Goal: Task Accomplishment & Management: Manage account settings

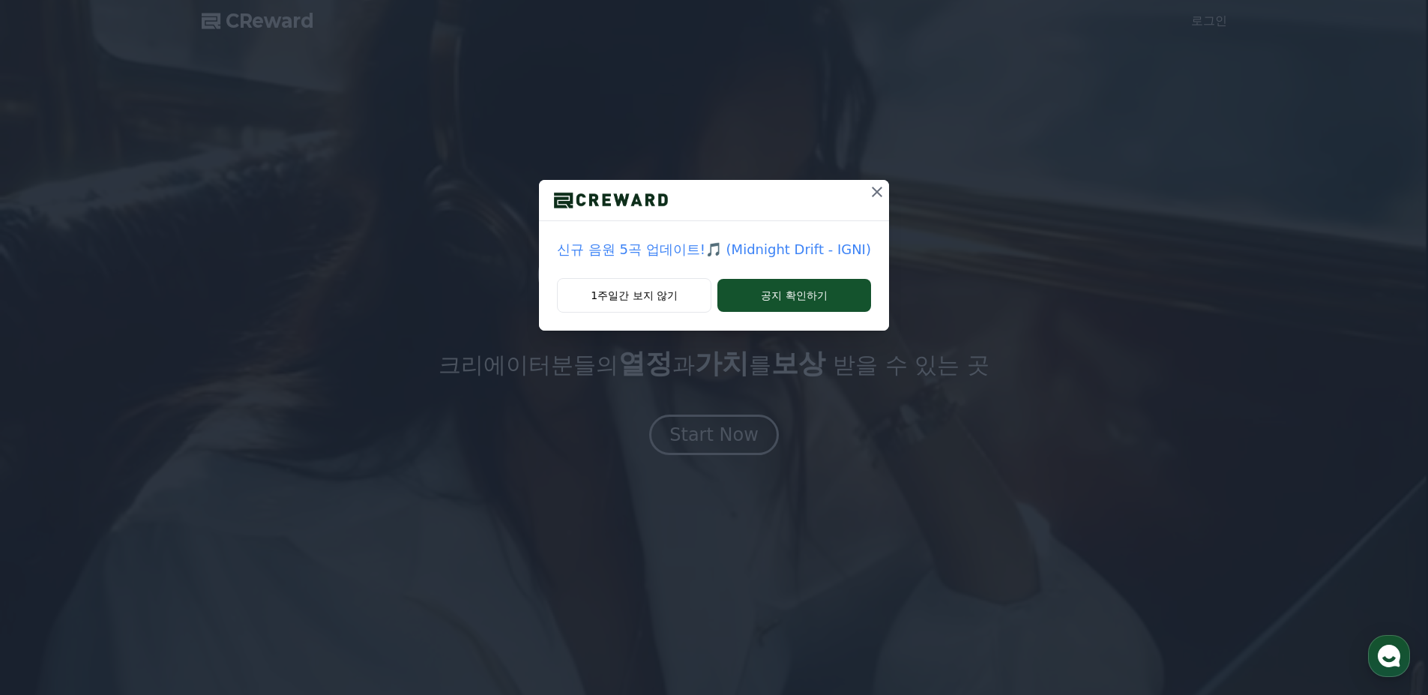
click at [874, 191] on icon at bounding box center [877, 192] width 10 height 10
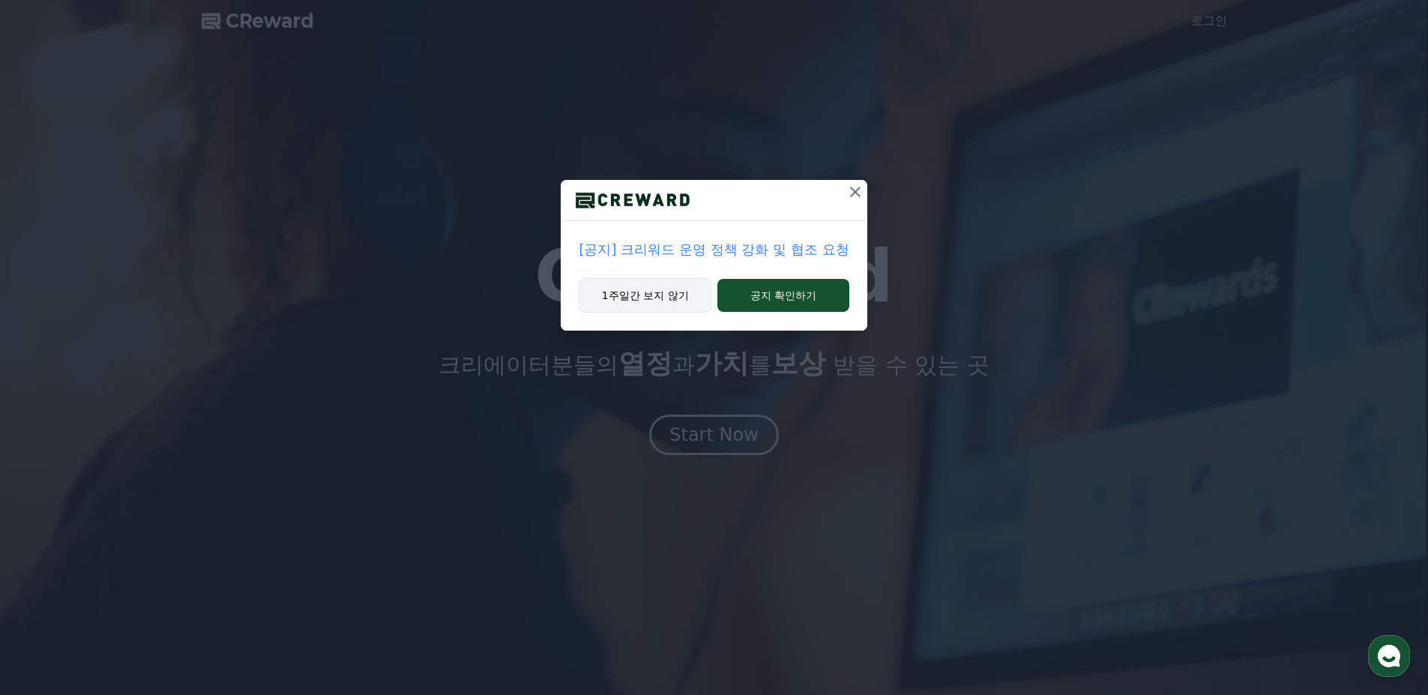
click at [665, 306] on button "1주일간 보지 않기" at bounding box center [645, 295] width 133 height 34
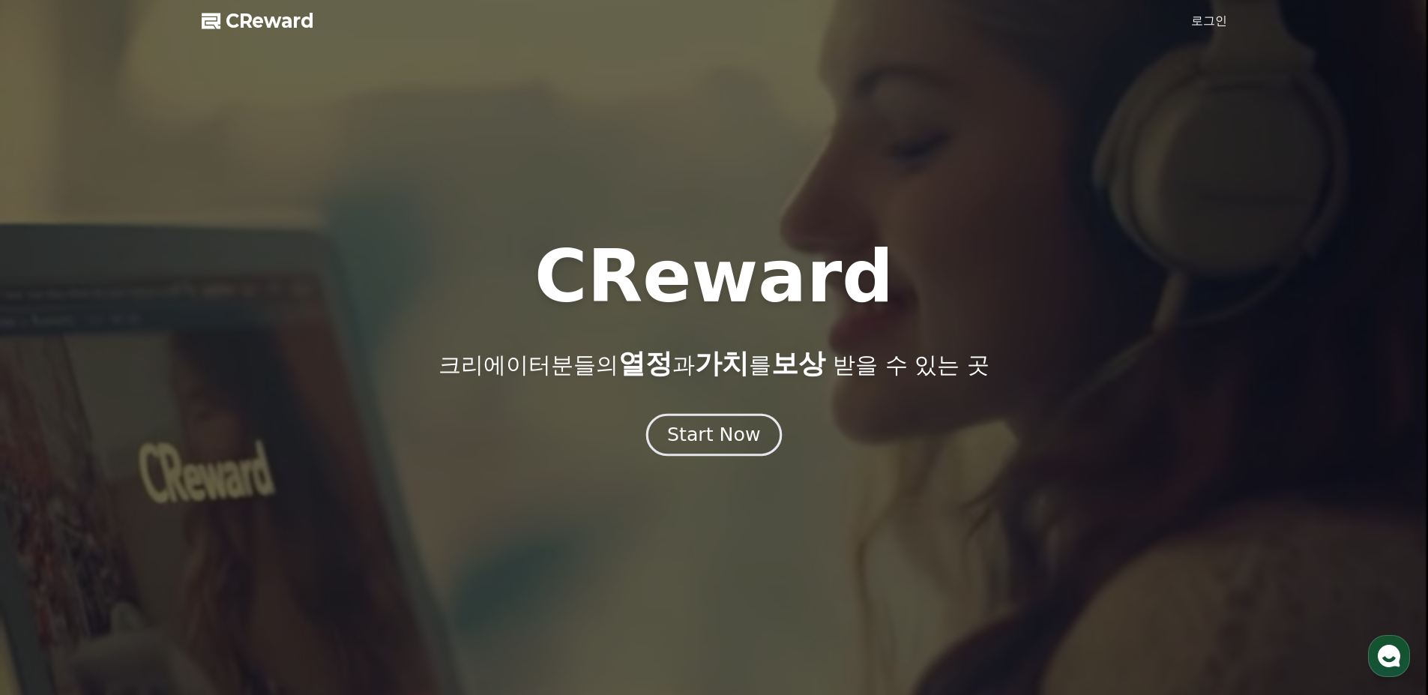
click at [705, 428] on div "Start Now" at bounding box center [713, 434] width 93 height 25
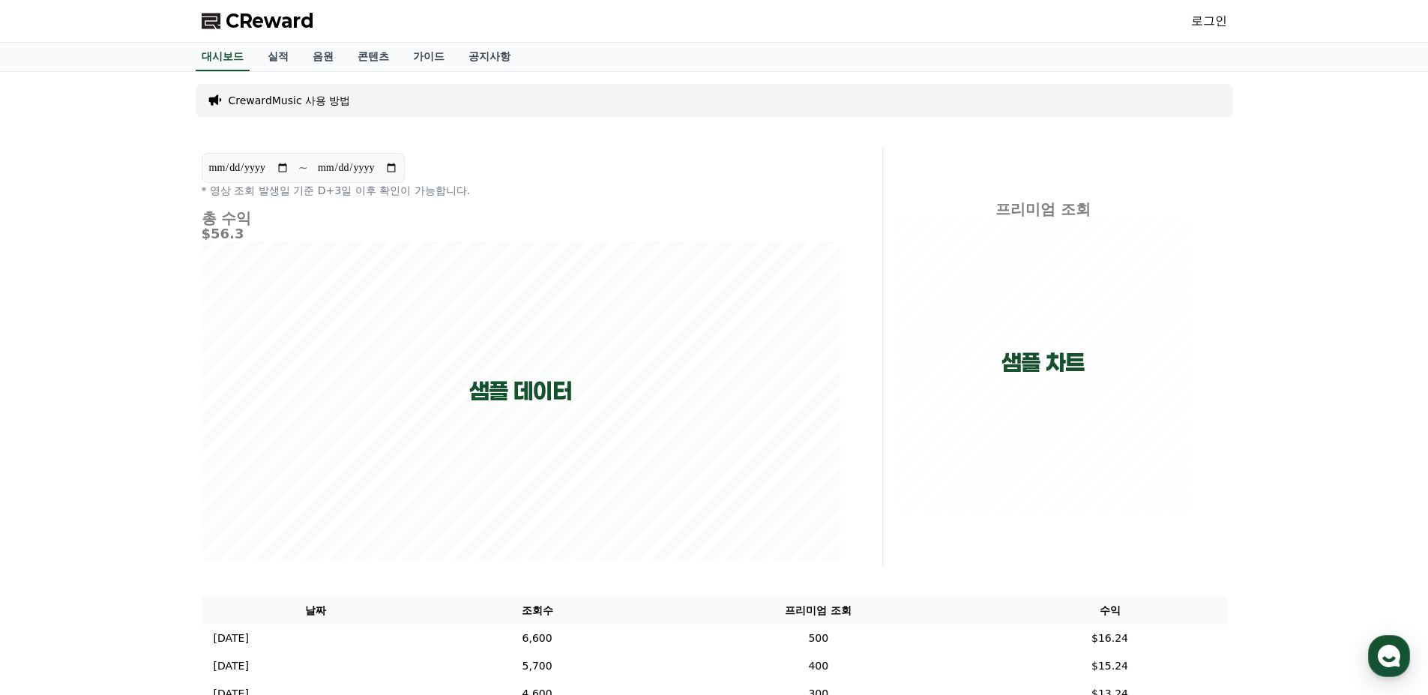
click at [1217, 30] on div "로그인" at bounding box center [1209, 21] width 36 height 24
click at [1215, 25] on link "로그인" at bounding box center [1209, 21] width 36 height 18
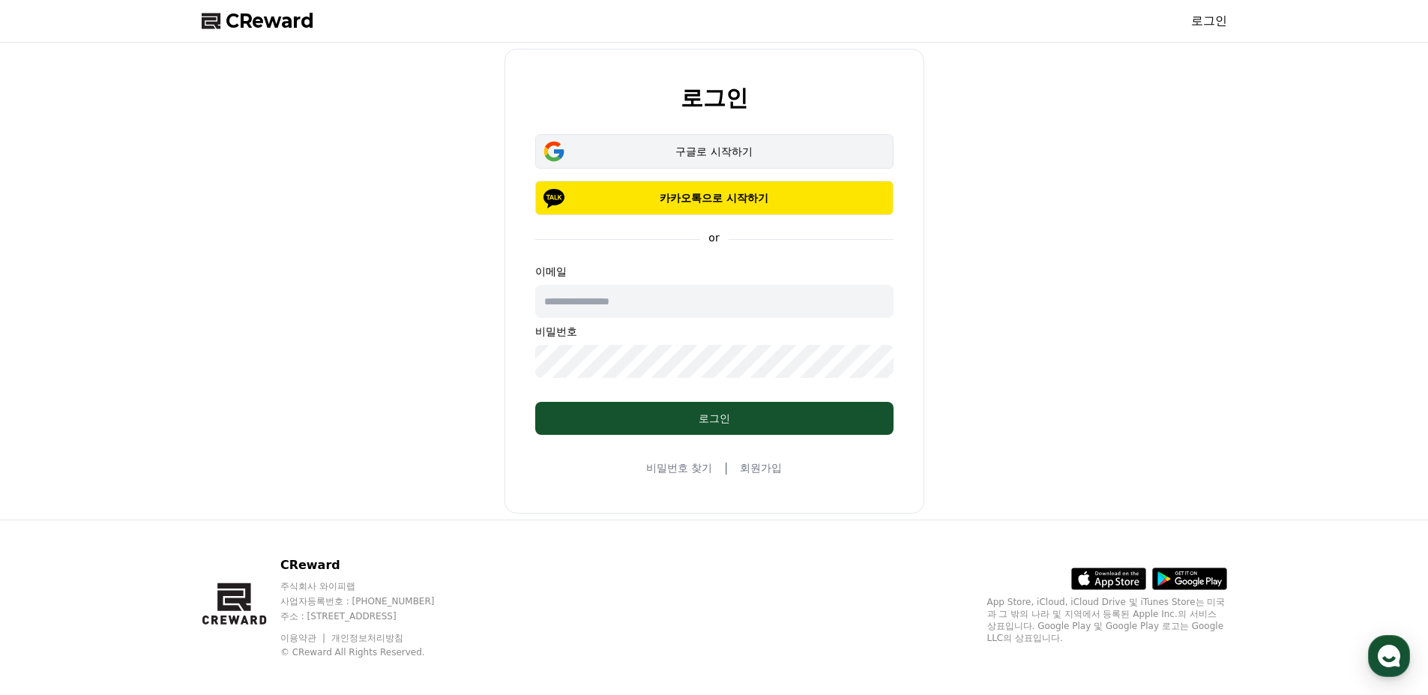
click at [764, 139] on button "구글로 시작하기" at bounding box center [714, 151] width 358 height 34
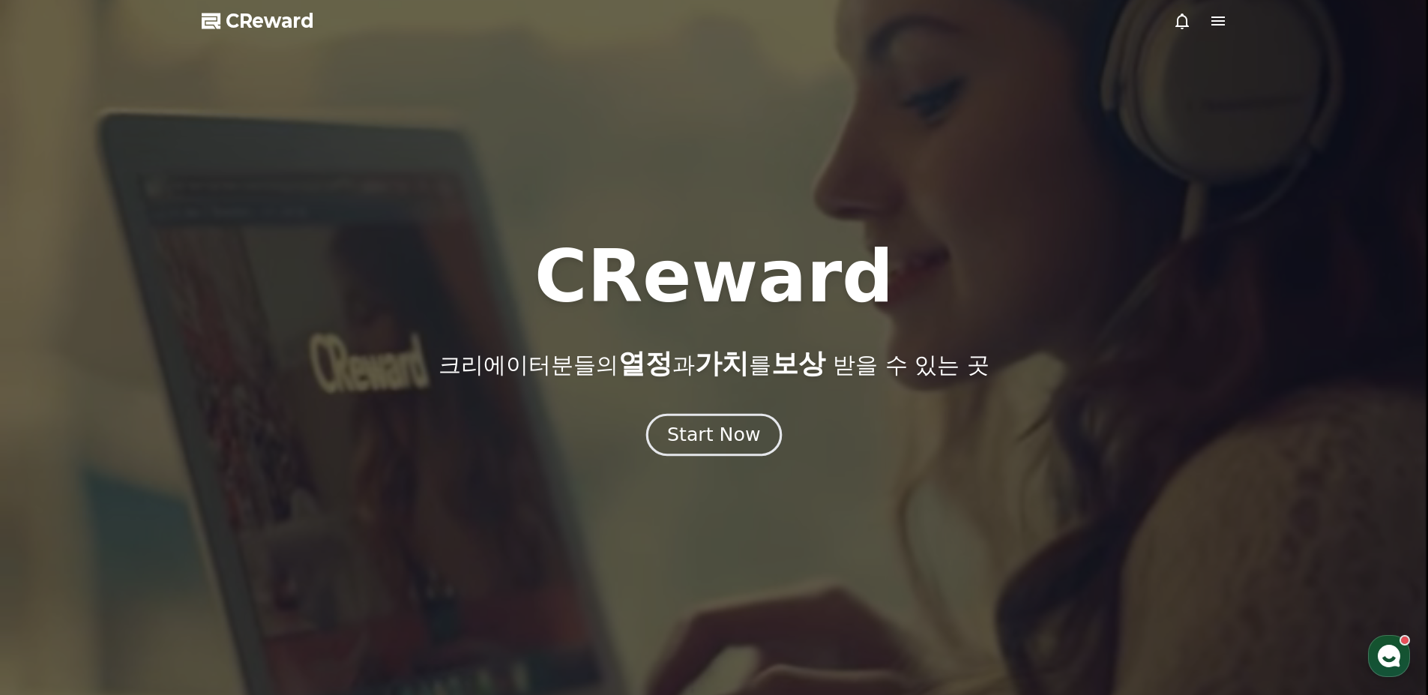
click at [696, 439] on div "Start Now" at bounding box center [713, 434] width 93 height 25
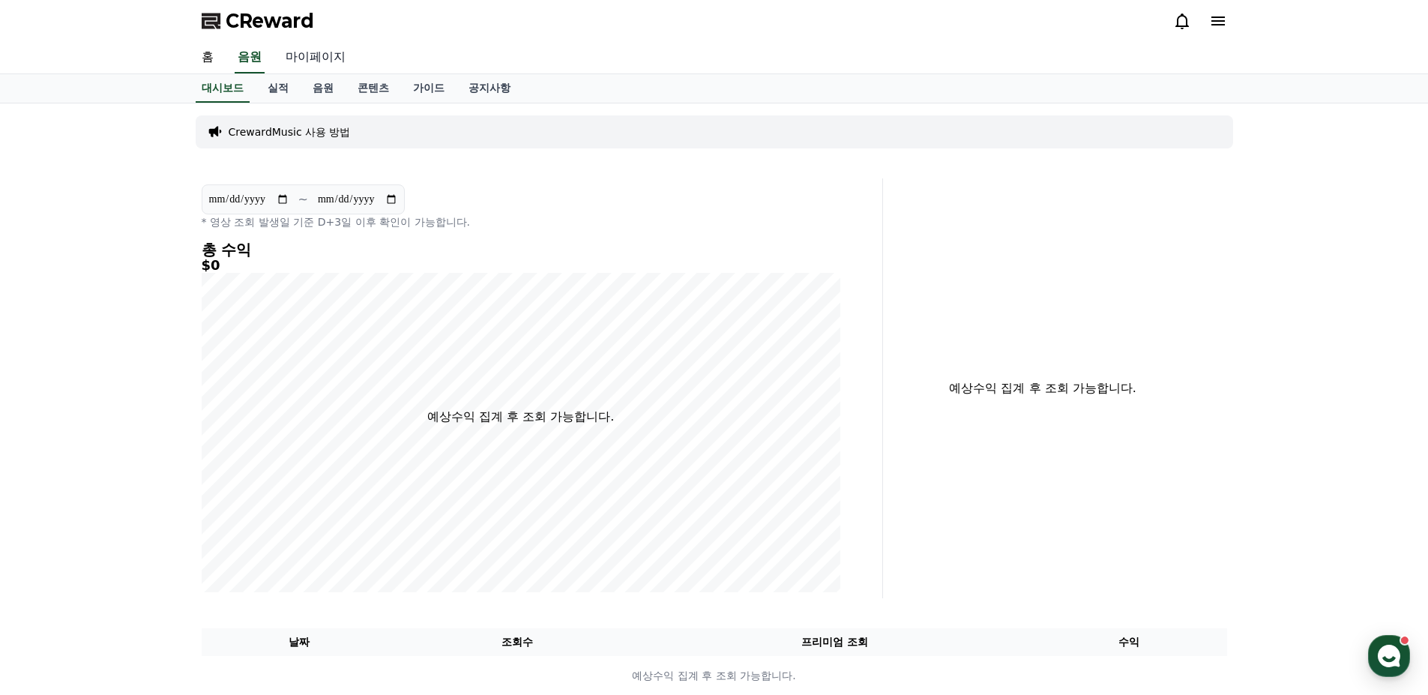
click at [333, 57] on link "마이페이지" at bounding box center [316, 57] width 84 height 31
select select "**********"
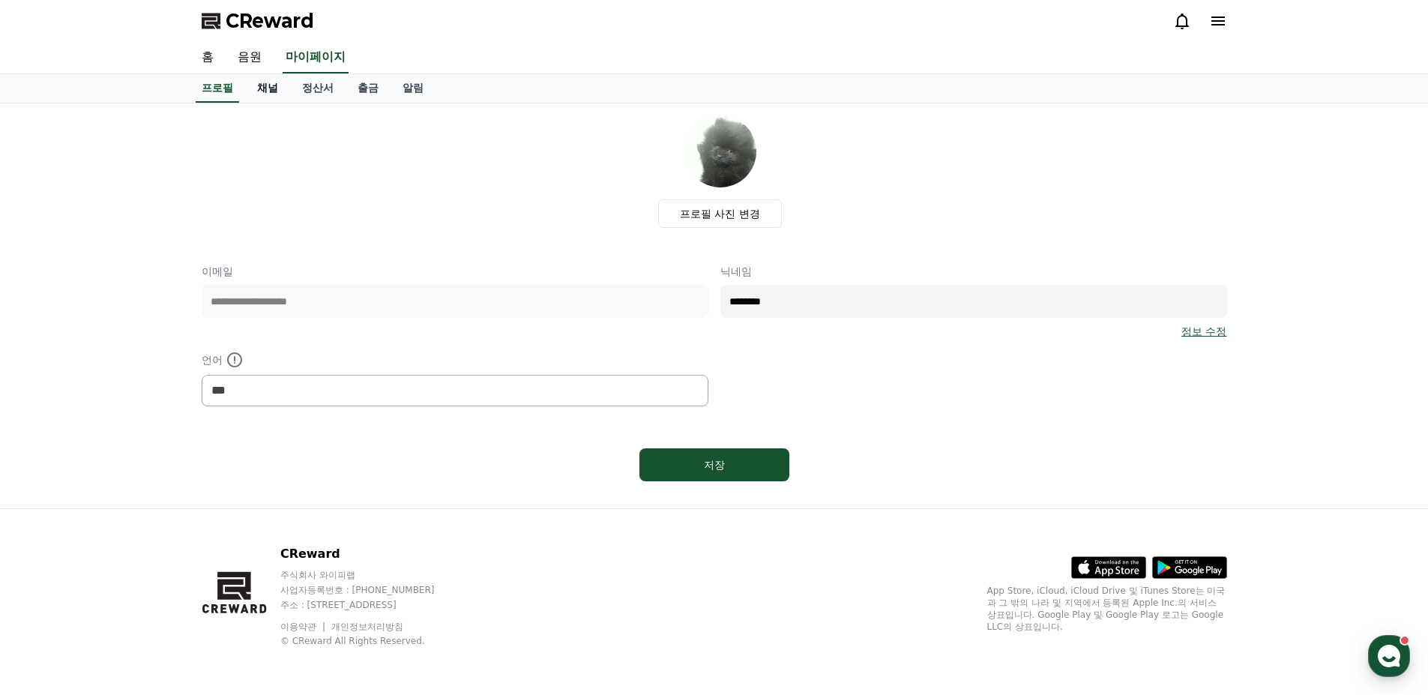
click at [274, 88] on link "채널" at bounding box center [267, 88] width 45 height 28
